Goal: Task Accomplishment & Management: Manage account settings

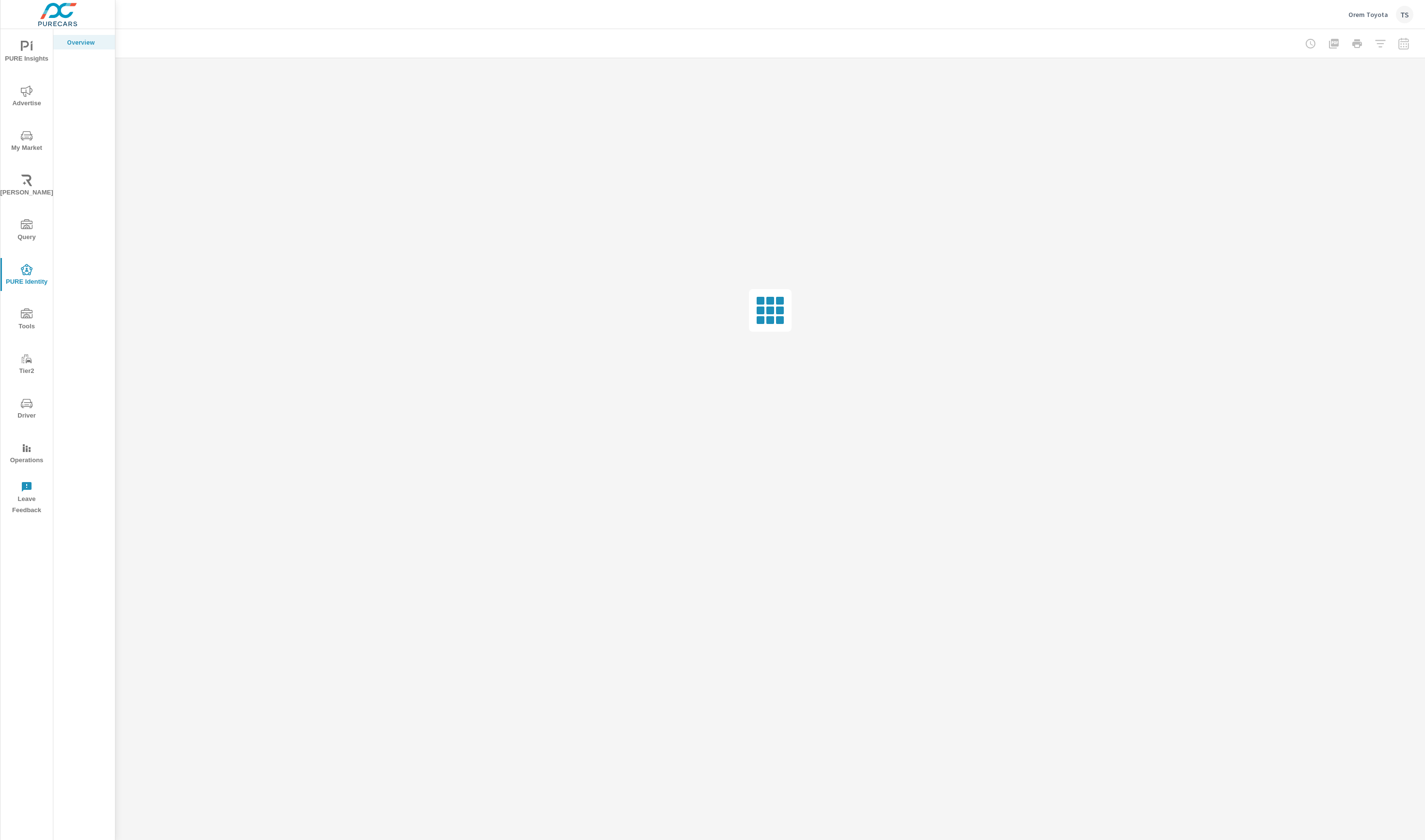
click at [1385, 13] on p "Orem Toyota" at bounding box center [1368, 14] width 40 height 9
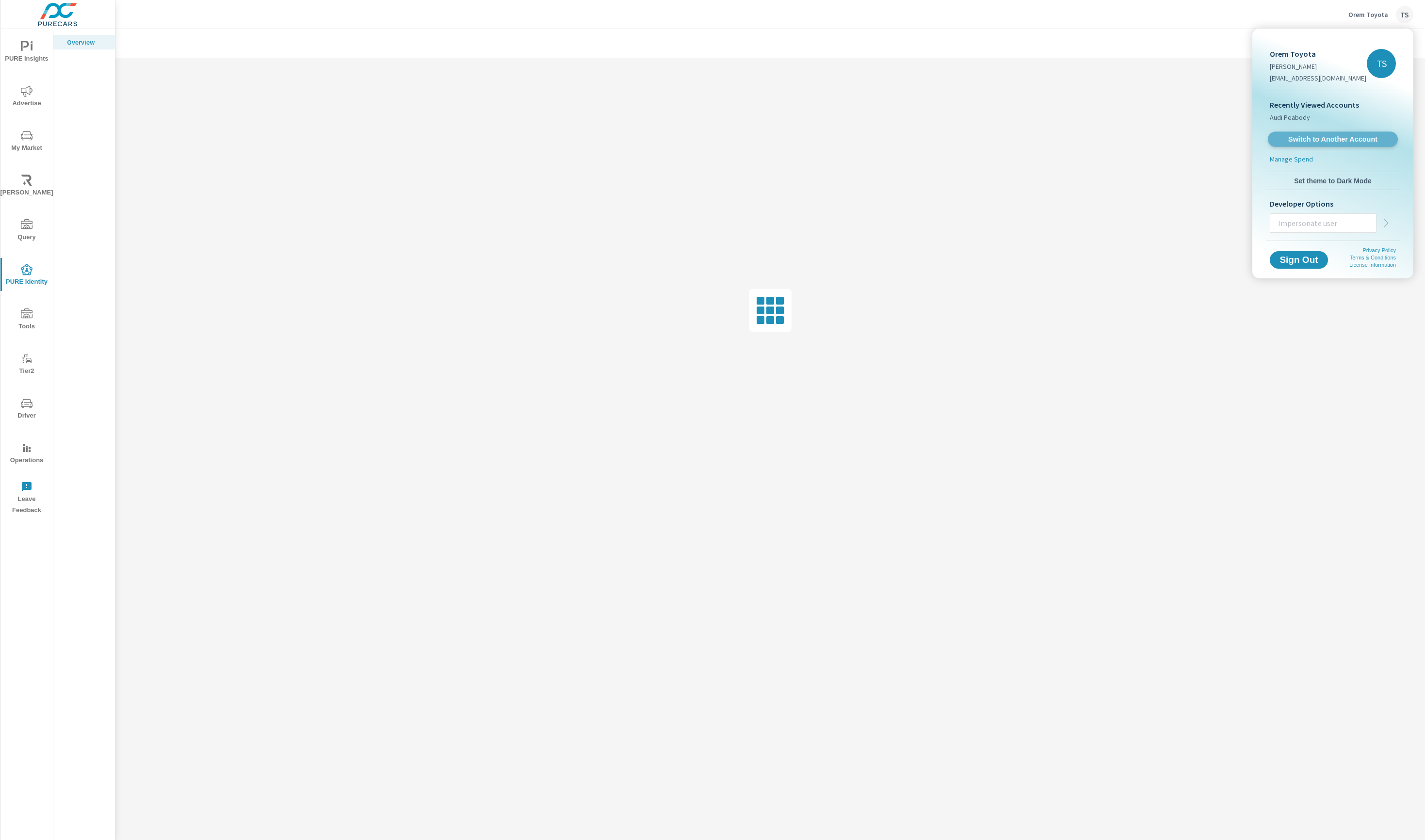
click at [1325, 132] on link "Switch to Another Account" at bounding box center [1333, 139] width 130 height 15
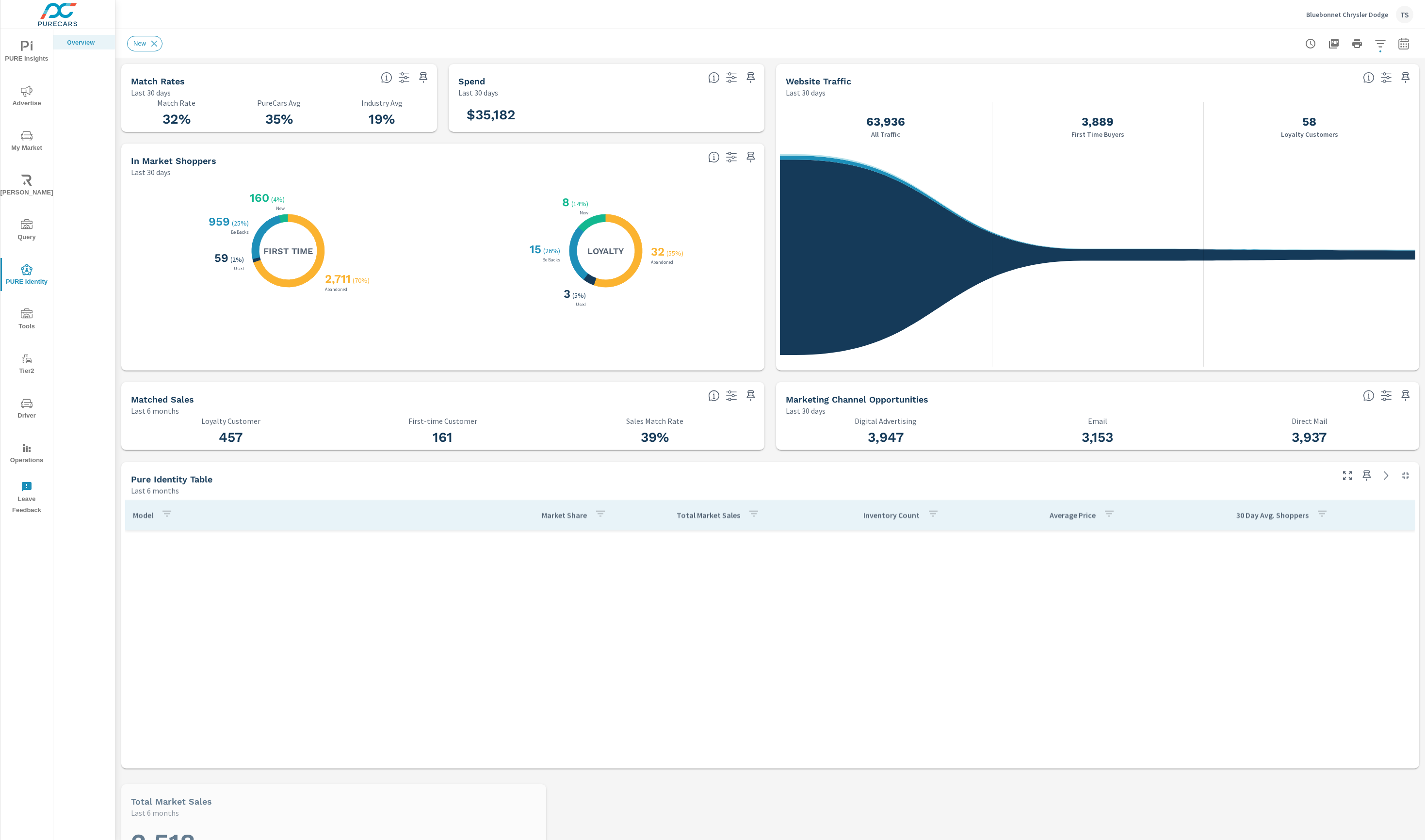
scroll to position [509, 0]
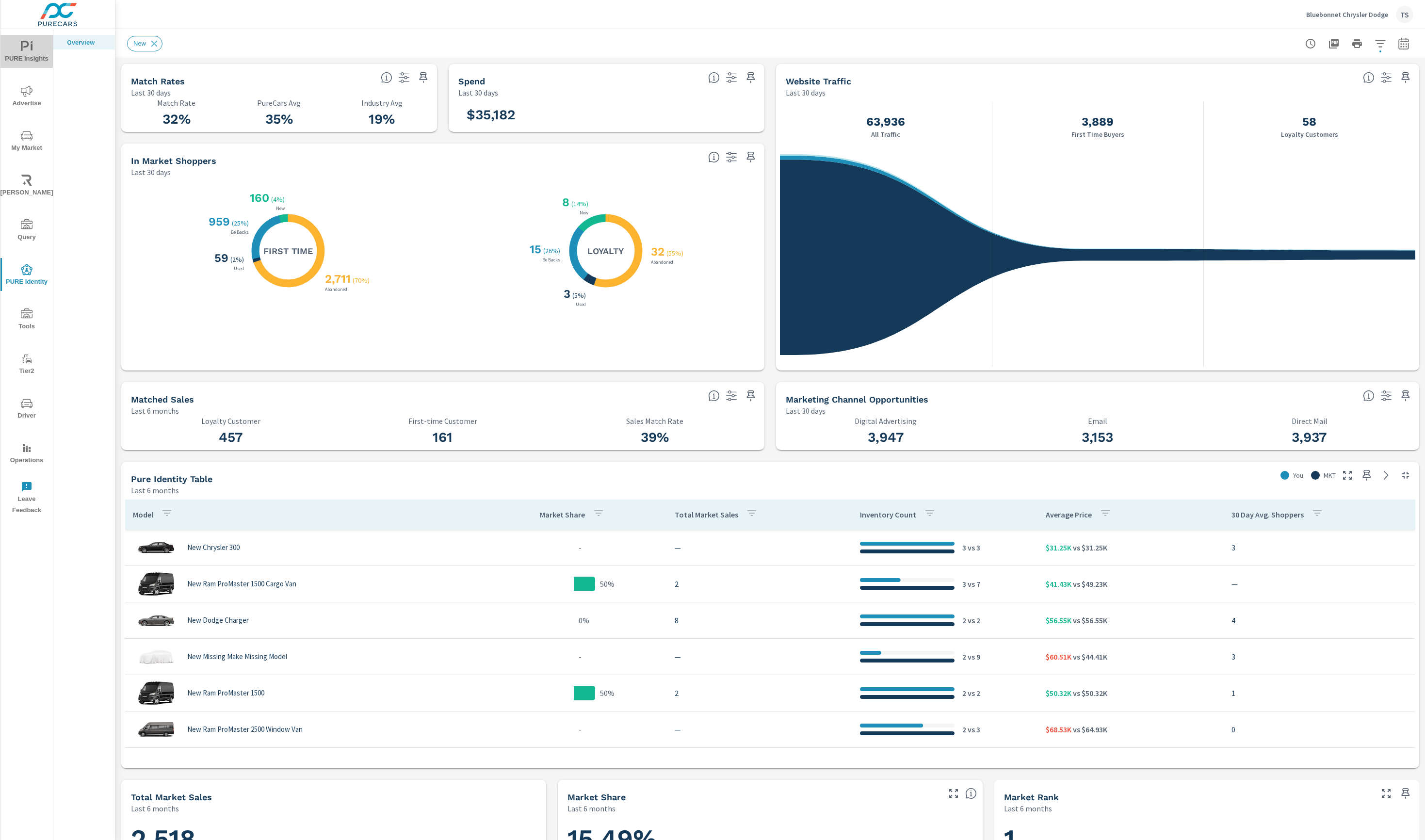
click at [28, 58] on span "PURE Insights" at bounding box center [27, 53] width 46 height 24
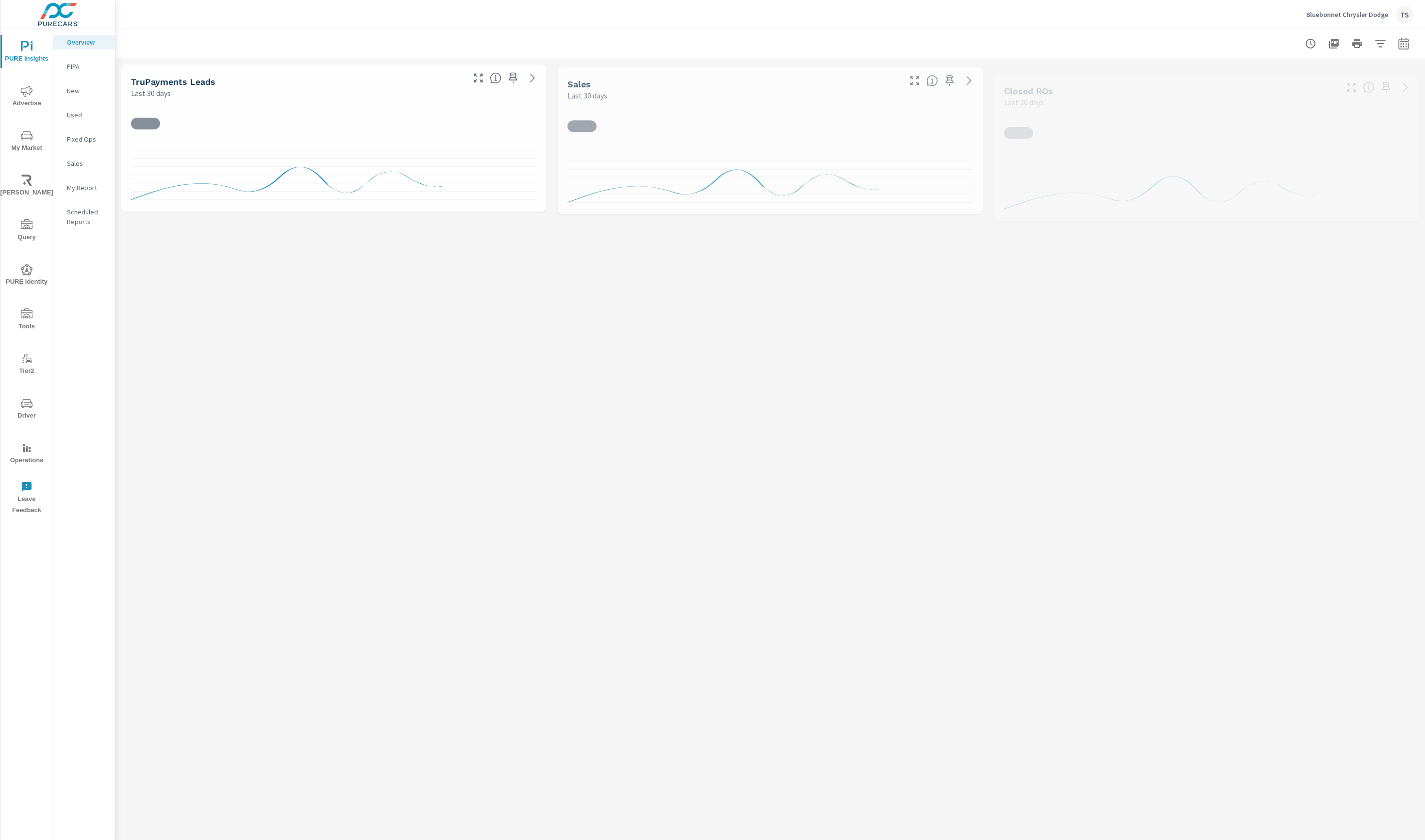
click at [1401, 13] on div "TS" at bounding box center [1404, 14] width 17 height 17
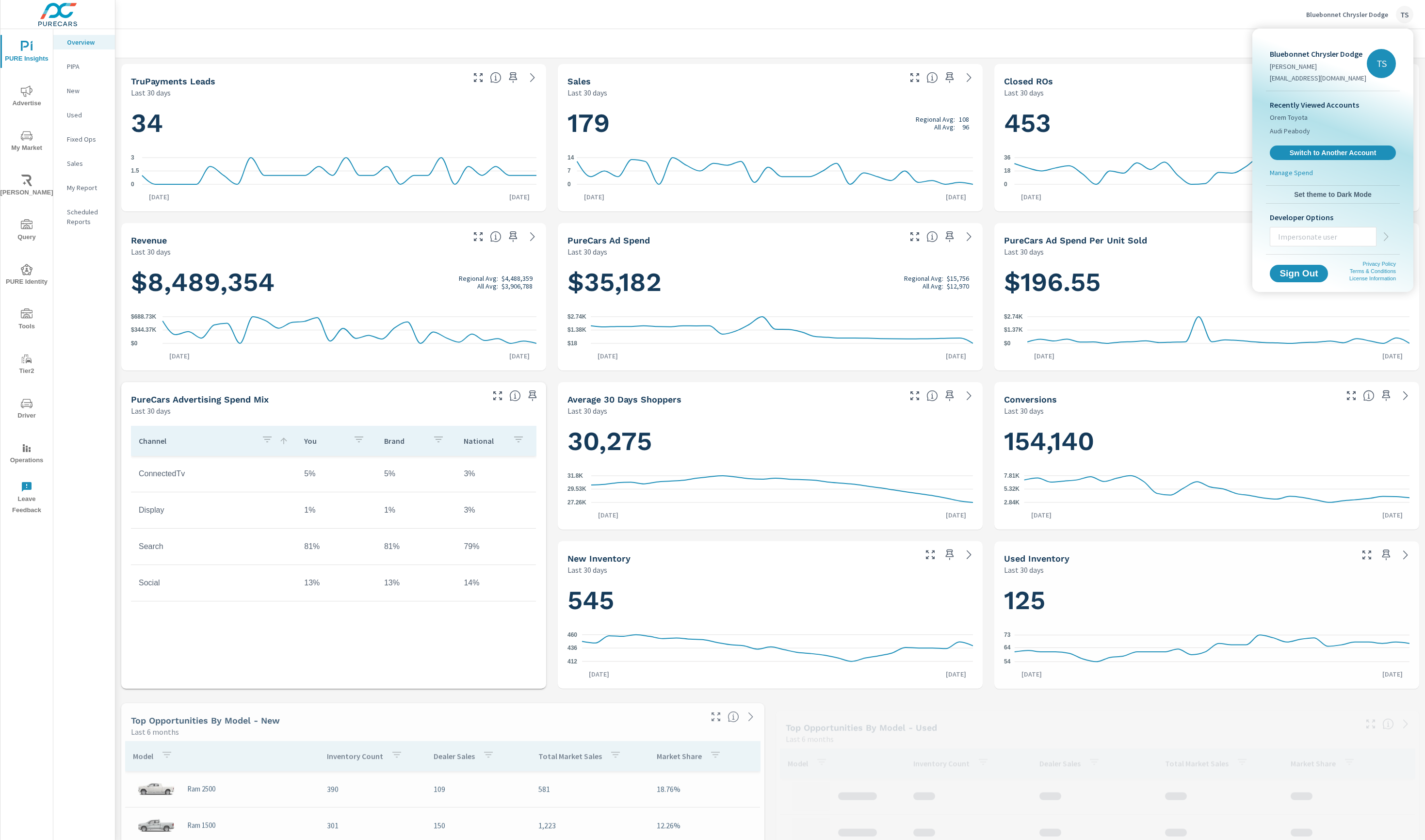
click at [1299, 229] on input "text" at bounding box center [1323, 237] width 106 height 25
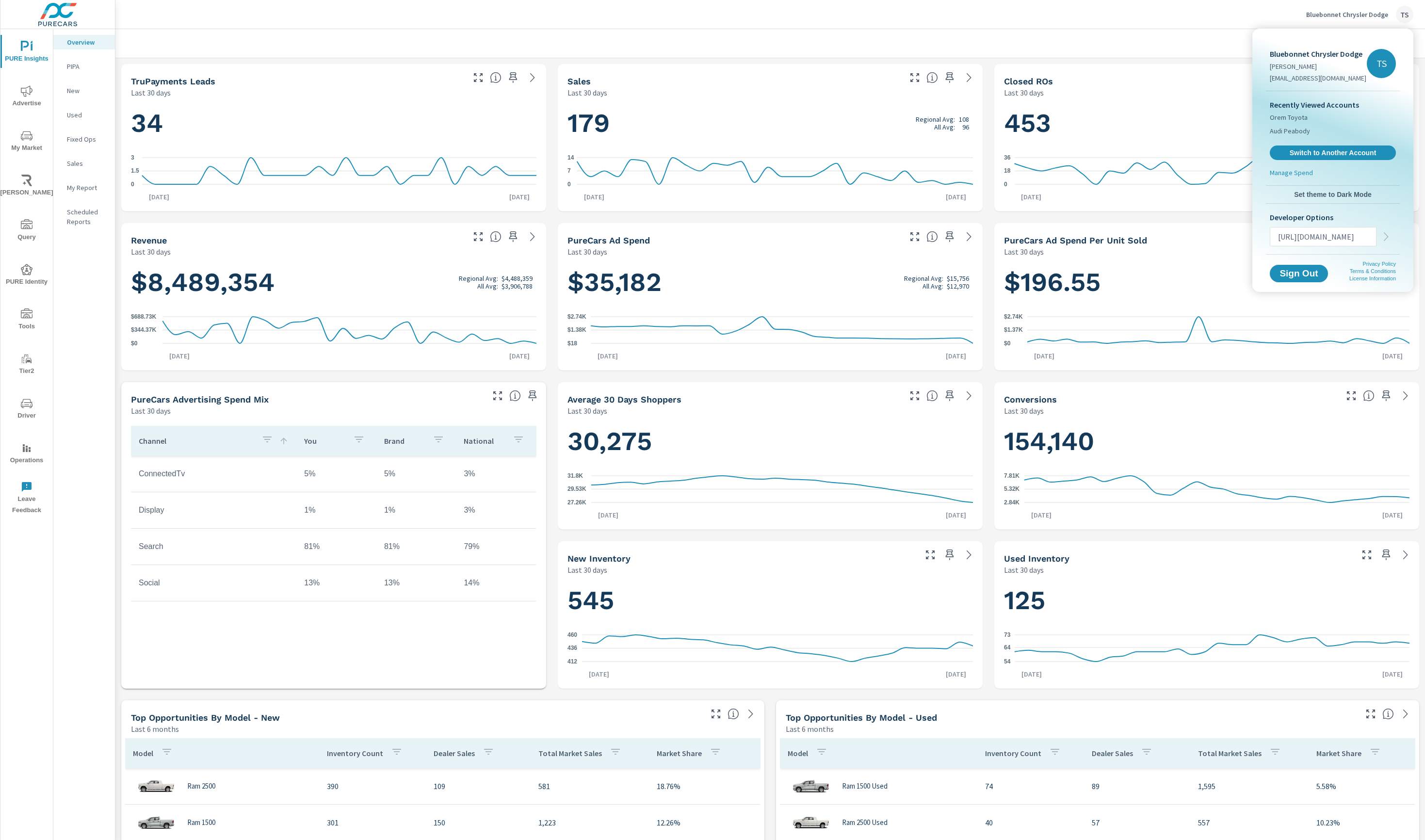
scroll to position [0, 273]
type input "https://docs.google.com/presentation/d/15JRs2bewQkxgnKbXqbiBPgpTiLPYv9Ps/edit?s…"
click at [1394, 236] on div "https://docs.google.com/presentation/d/15JRs2bewQkxgnKbXqbiBPgpTiLPYv9Ps/edit?s…" at bounding box center [1333, 237] width 126 height 20
click at [1347, 238] on input "https://docs.google.com/presentation/d/15JRs2bewQkxgnKbXqbiBPgpTiLPYv9Ps/edit?s…" at bounding box center [1323, 237] width 106 height 25
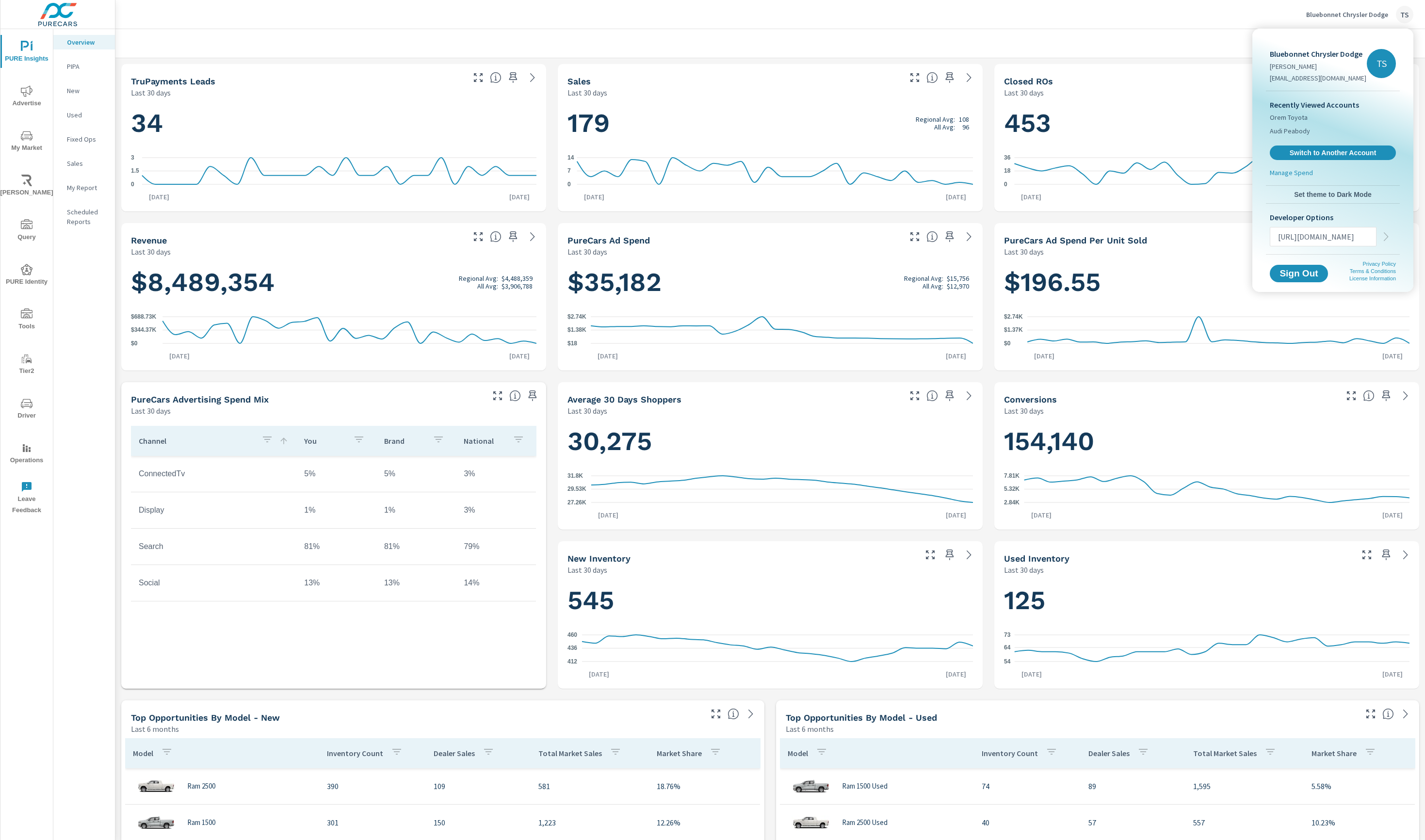
click at [1347, 238] on input "https://docs.google.com/presentation/d/15JRs2bewQkxgnKbXqbiBPgpTiLPYv9Ps/edit?s…" at bounding box center [1323, 237] width 106 height 25
paste input "stephanieskinner@purecars.com"
click at [1384, 234] on div "stephanieskinner@purecars.com" at bounding box center [1333, 237] width 126 height 20
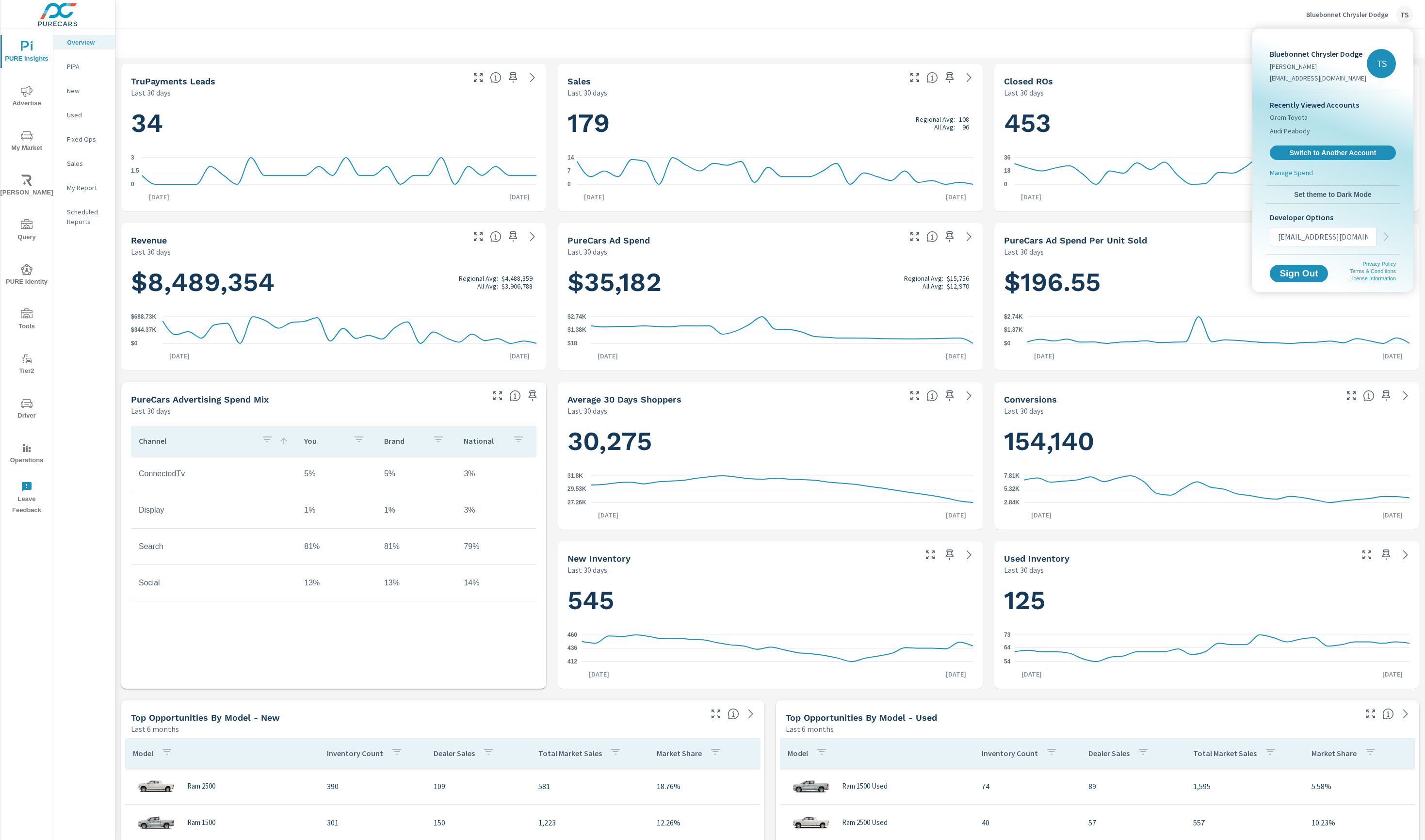
click at [1386, 237] on div "stephanieskinner@purecars.com" at bounding box center [1333, 237] width 126 height 20
click at [1275, 241] on input "stephanieskinner@purecars.com" at bounding box center [1323, 237] width 106 height 25
click at [1384, 234] on div "stephanieskinner@purecars.com" at bounding box center [1333, 237] width 126 height 20
drag, startPoint x: 1281, startPoint y: 240, endPoint x: 1308, endPoint y: 248, distance: 28.2
click at [1282, 241] on input "stephanieskinner@purecars.com" at bounding box center [1323, 237] width 106 height 25
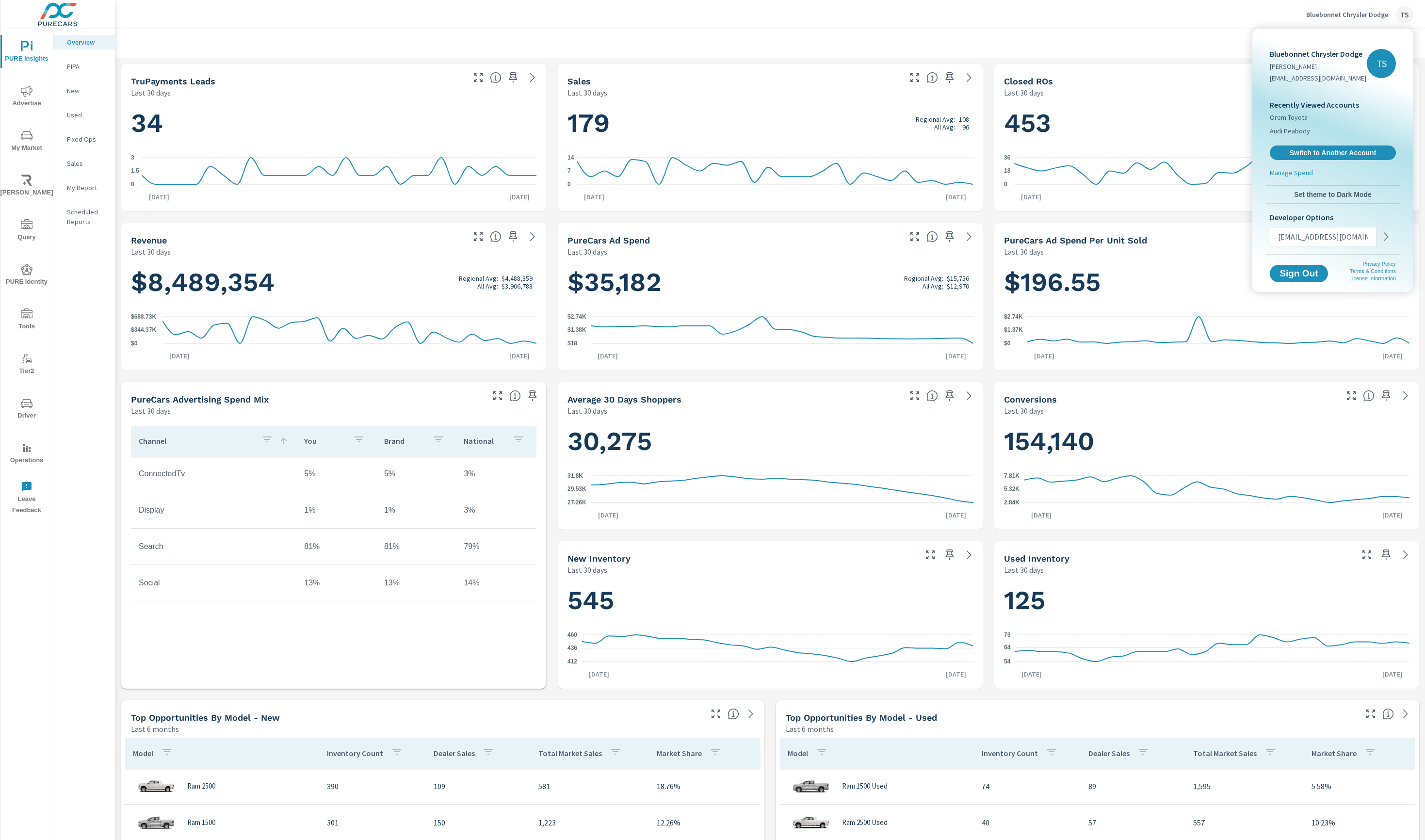
type input "stephanieskinner@purecars.com"
click at [1386, 235] on icon "button" at bounding box center [1386, 237] width 12 height 12
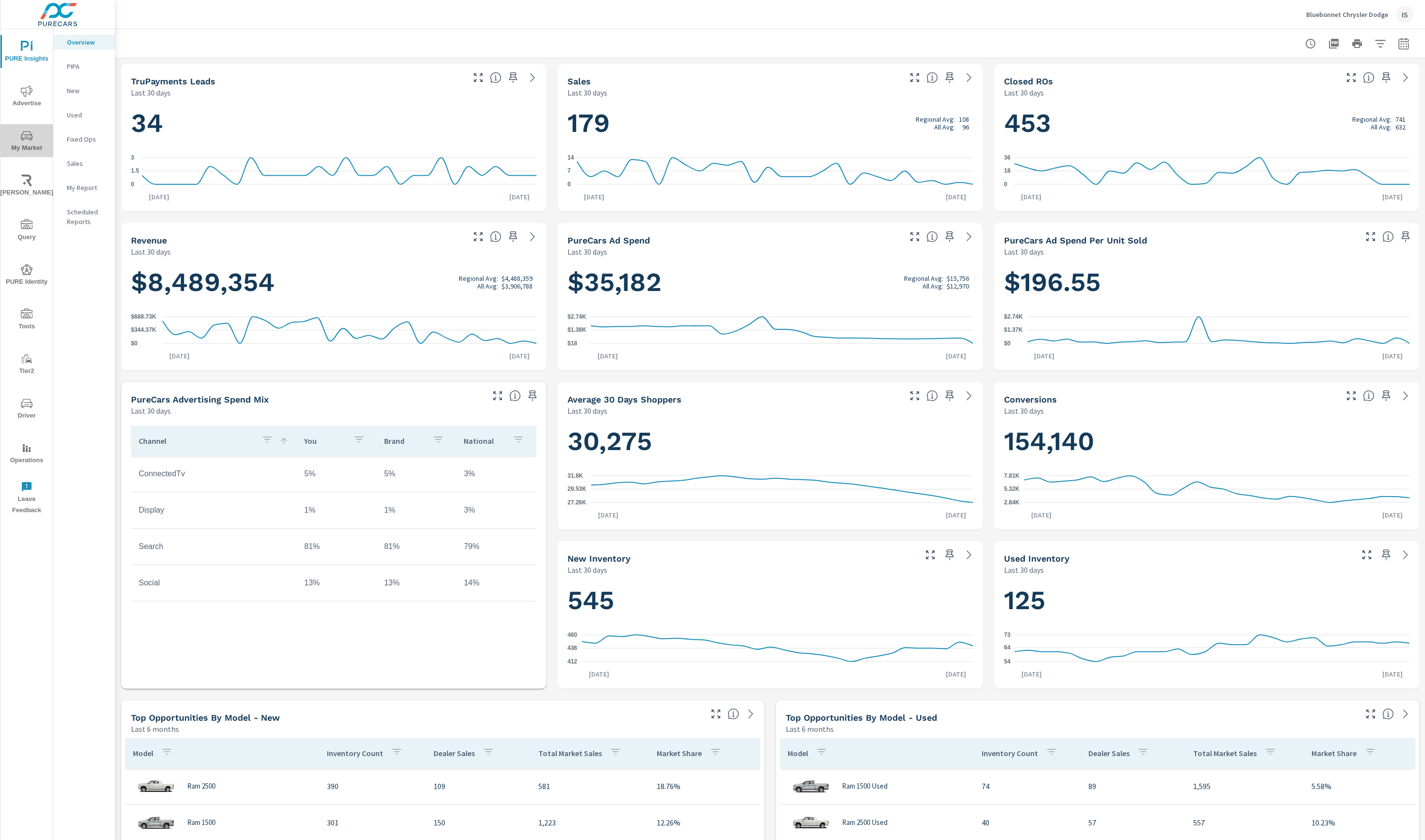
click at [32, 131] on icon "nav menu" at bounding box center [27, 136] width 12 height 12
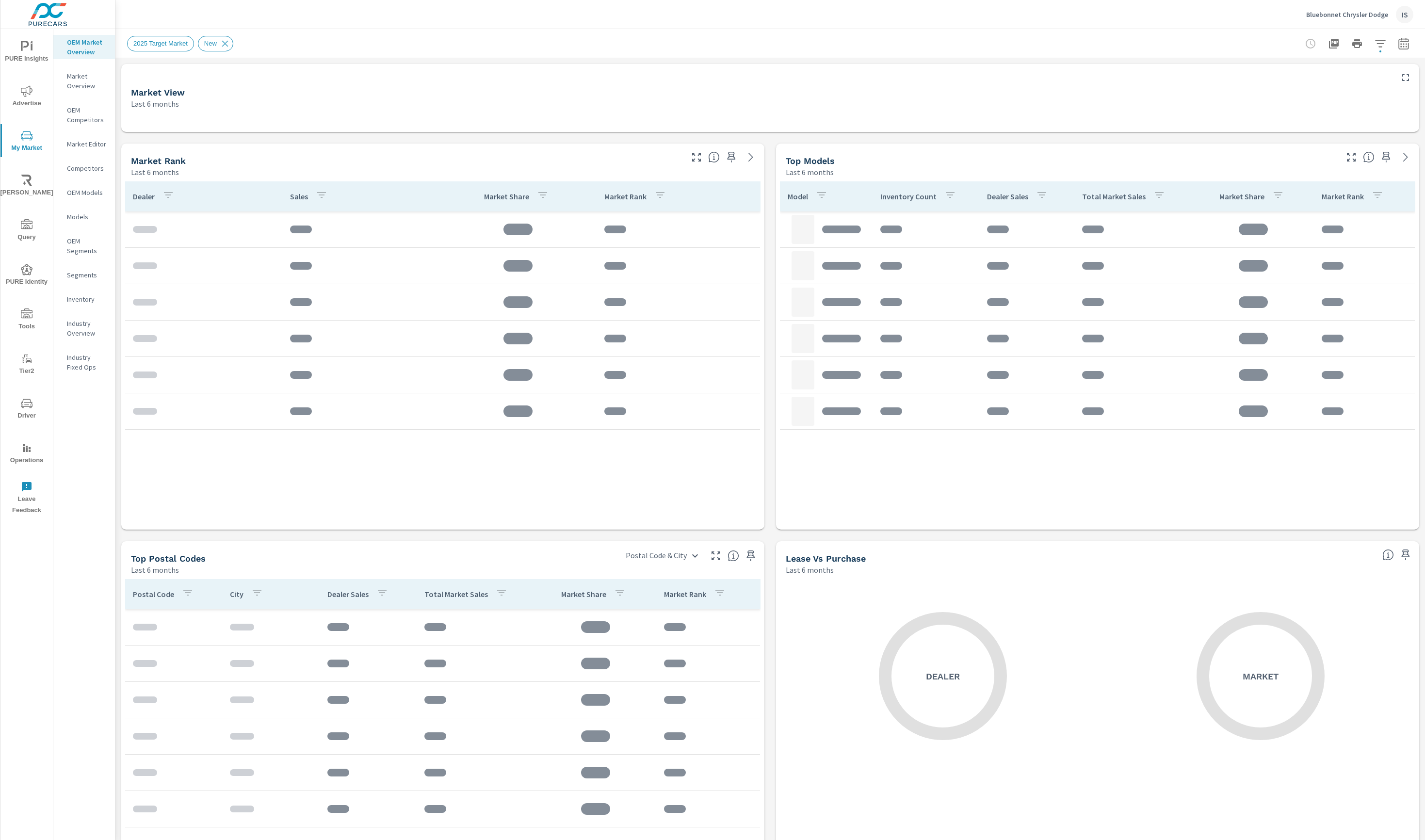
click at [1408, 14] on div "IS" at bounding box center [1404, 14] width 17 height 17
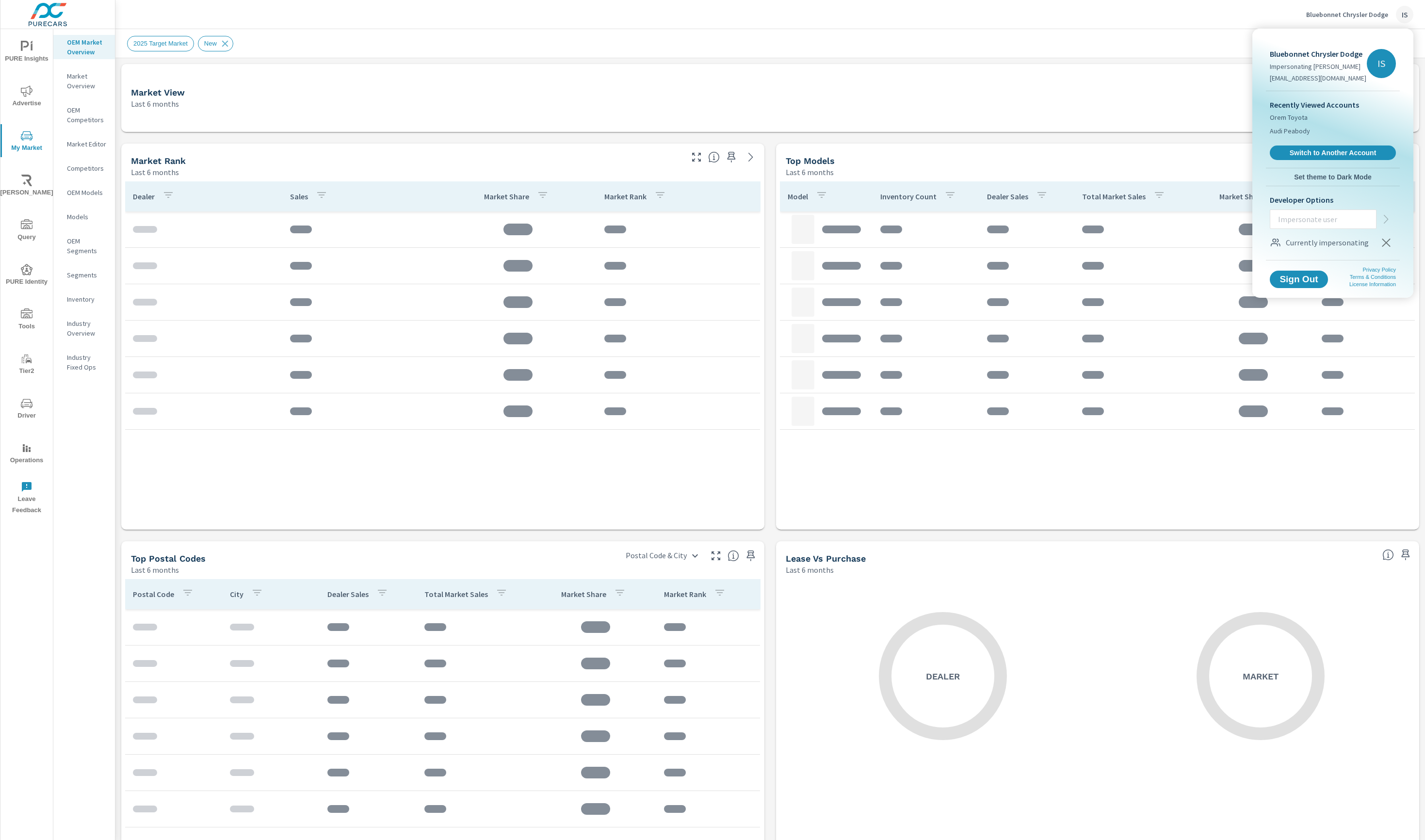
click at [1347, 223] on input "text" at bounding box center [1323, 219] width 106 height 25
paste input "stephanieskinner@purecars.com"
type input "stephanieskinner@purecars.com"
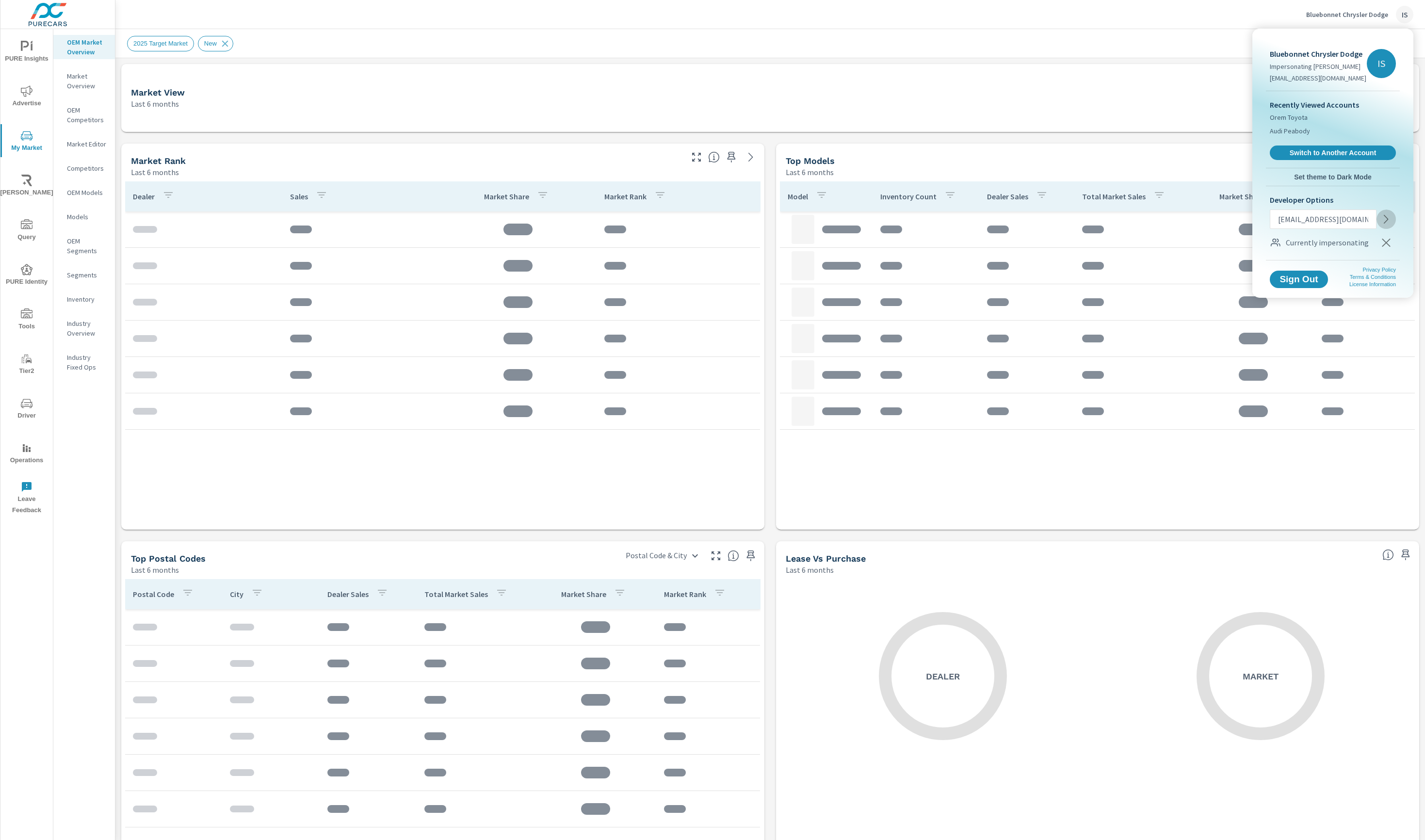
click at [1385, 223] on icon "button" at bounding box center [1386, 219] width 12 height 12
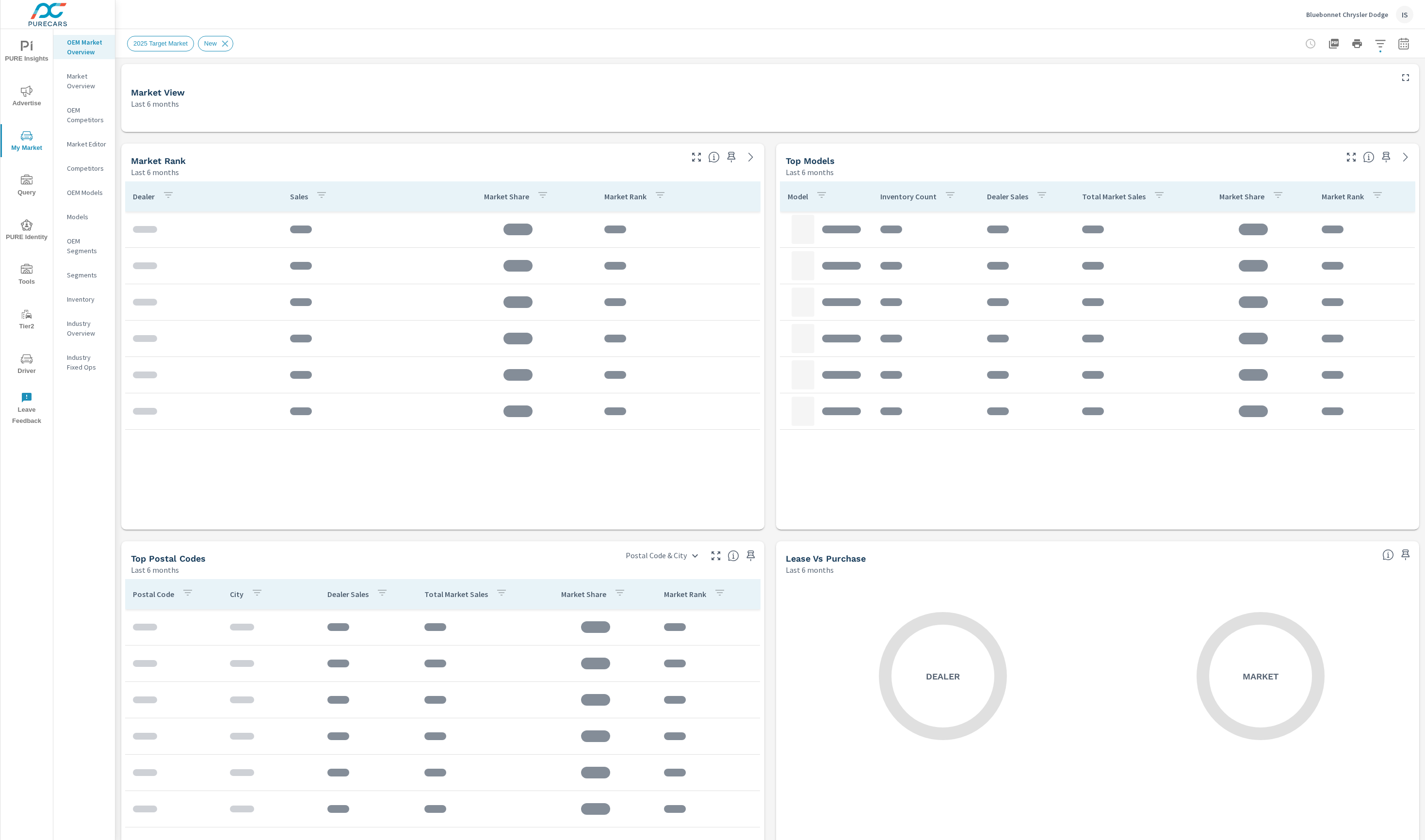
click at [27, 47] on icon "nav menu" at bounding box center [27, 47] width 12 height 12
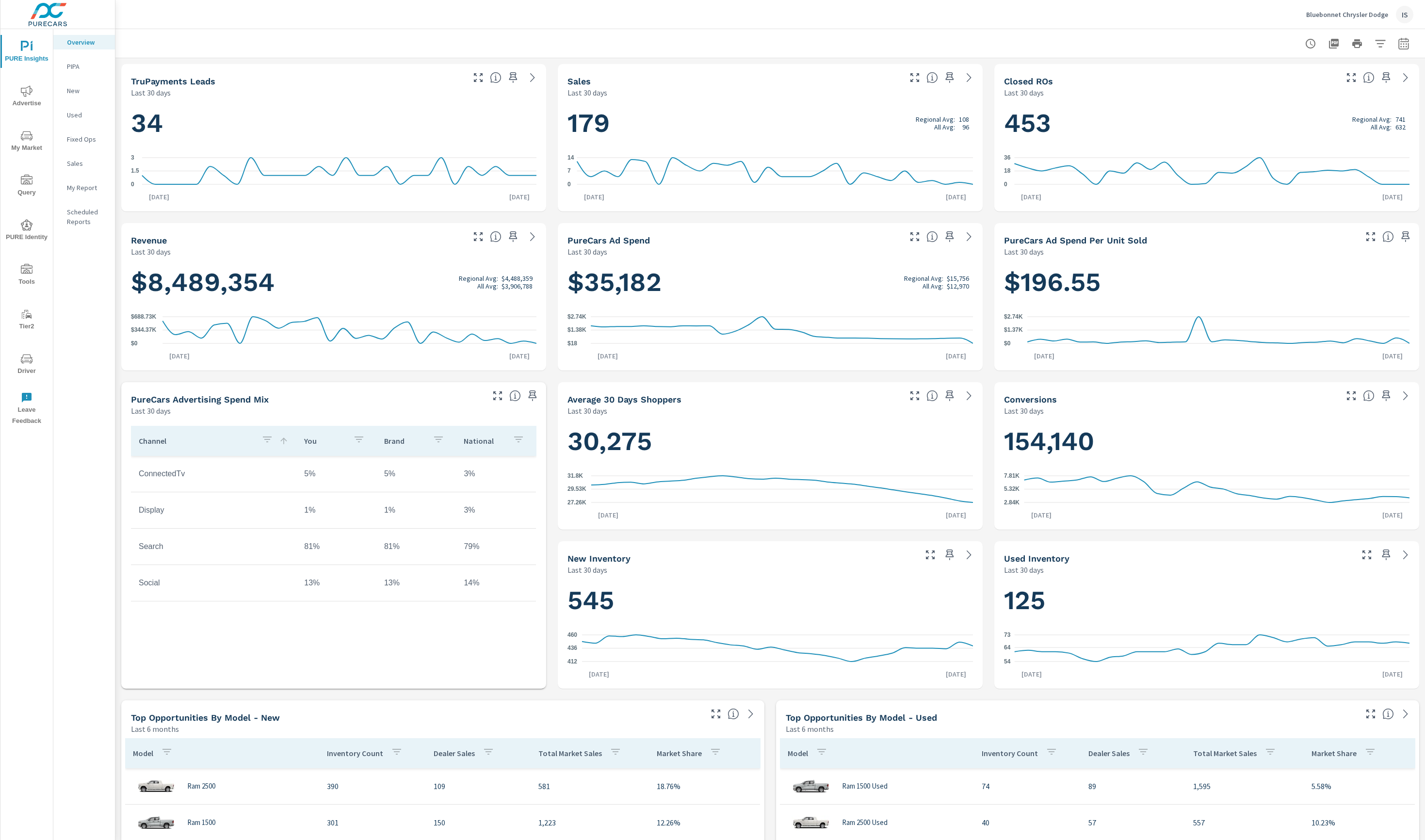
click at [43, 142] on span "My Market" at bounding box center [27, 142] width 46 height 24
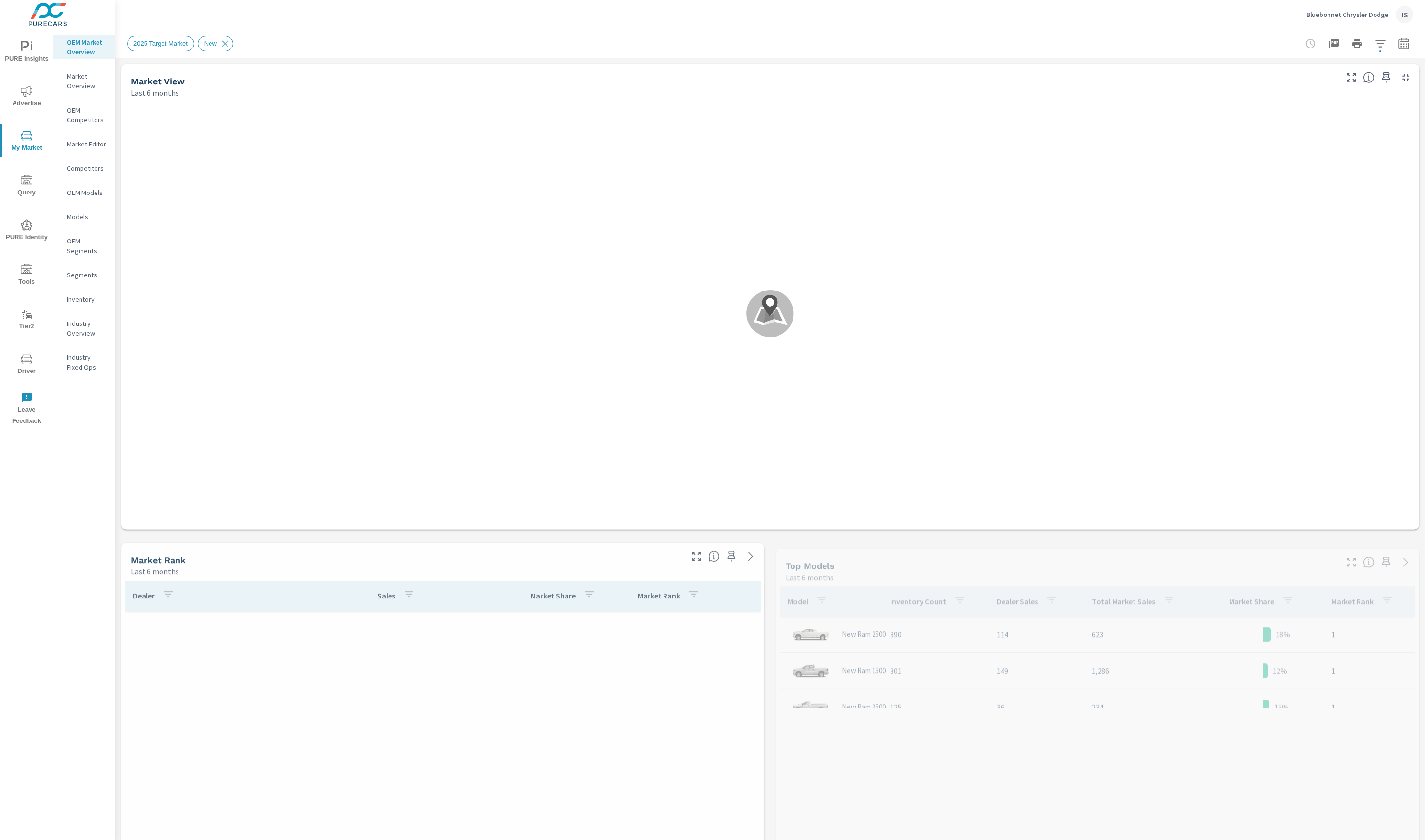
scroll to position [2329, 0]
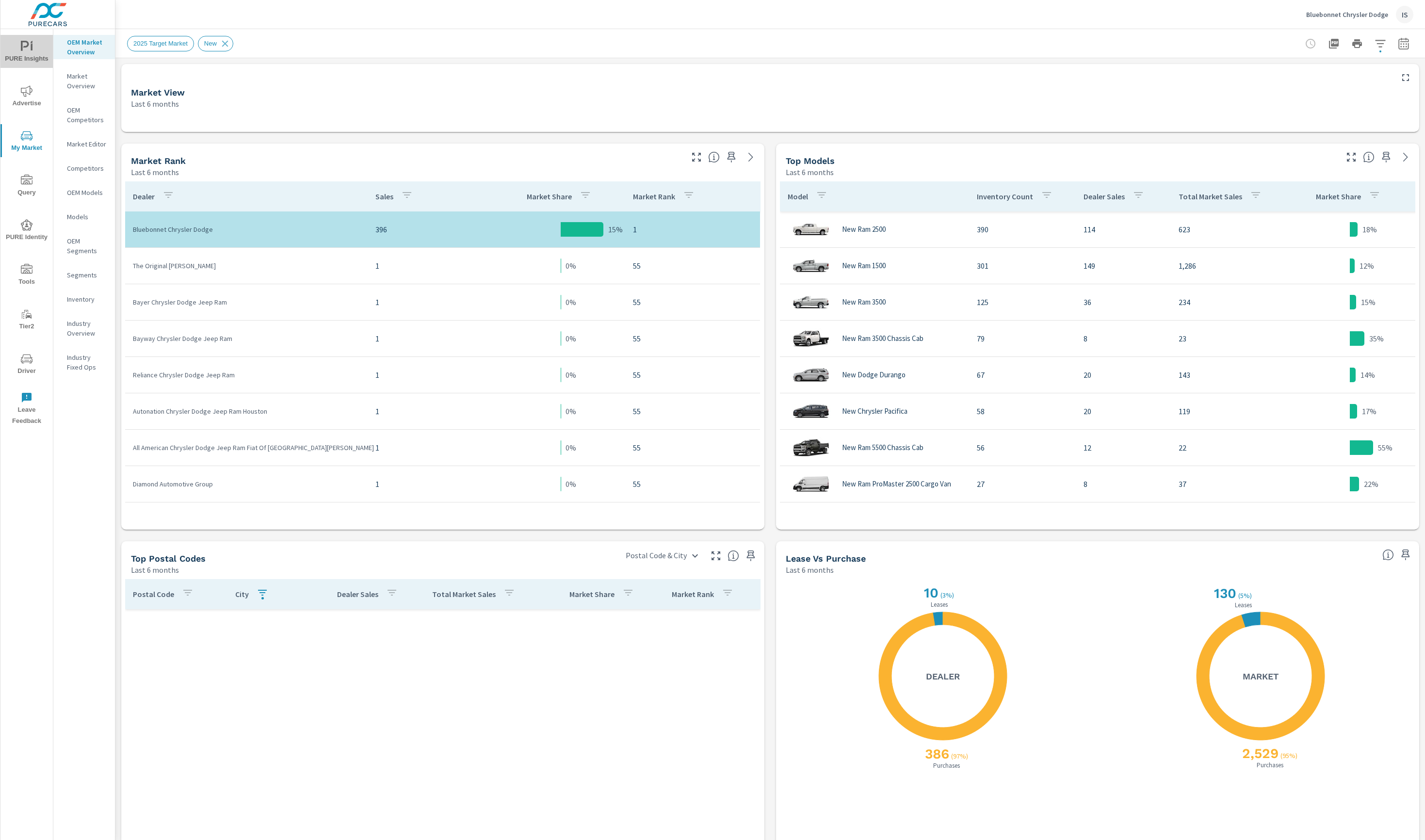
click at [30, 48] on icon "nav menu" at bounding box center [27, 47] width 12 height 12
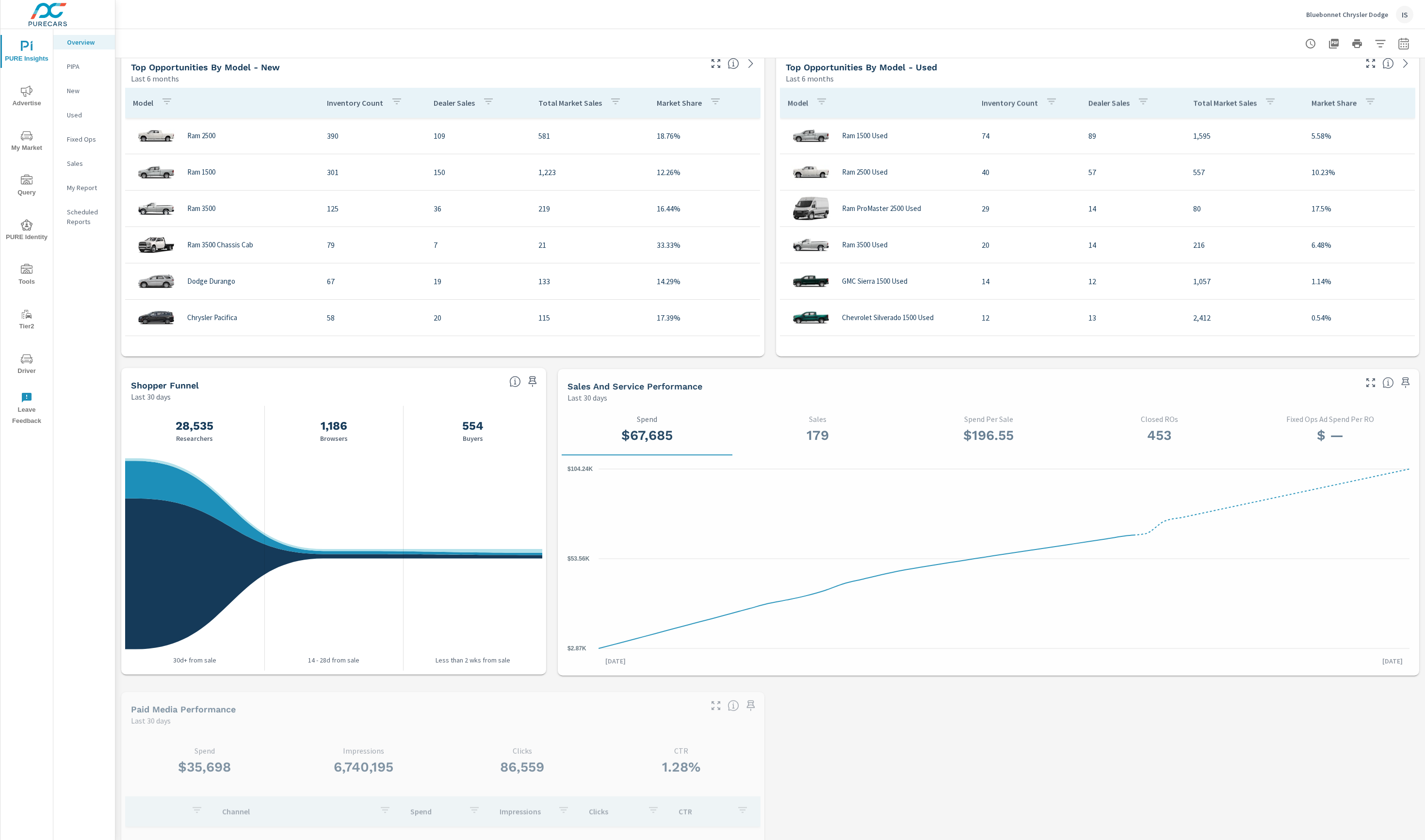
scroll to position [809, 0]
